Goal: Navigation & Orientation: Find specific page/section

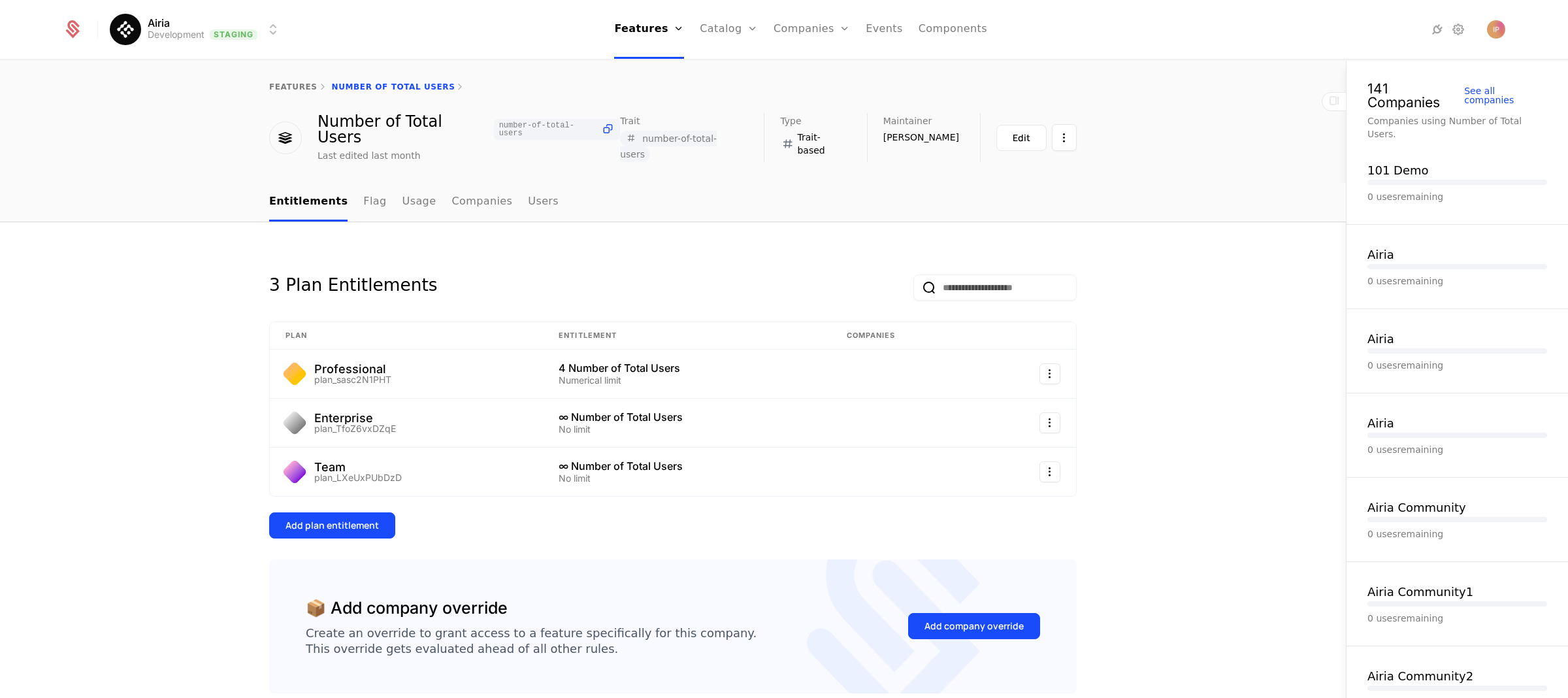
click at [283, 85] on link "features" at bounding box center [293, 87] width 48 height 9
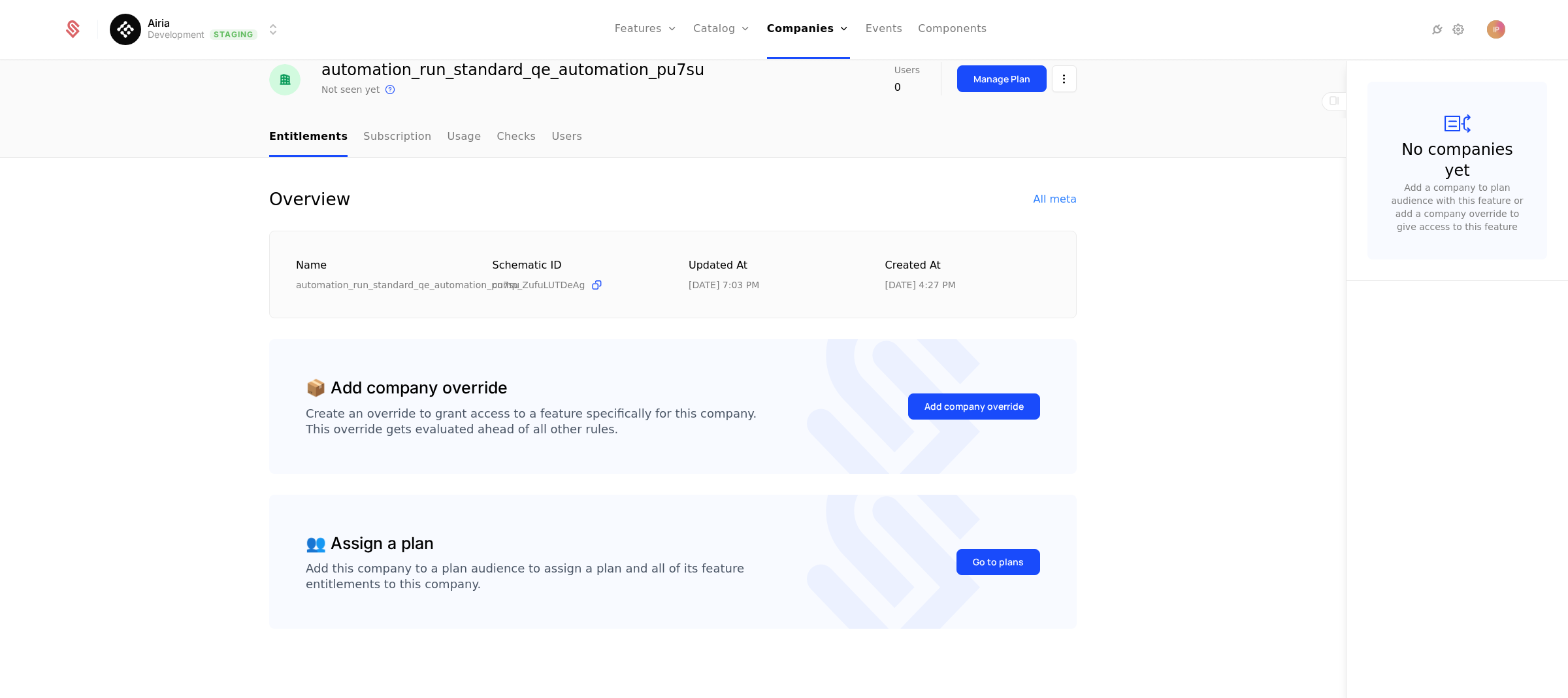
scroll to position [53, 0]
